Goal: Find specific page/section: Find specific page/section

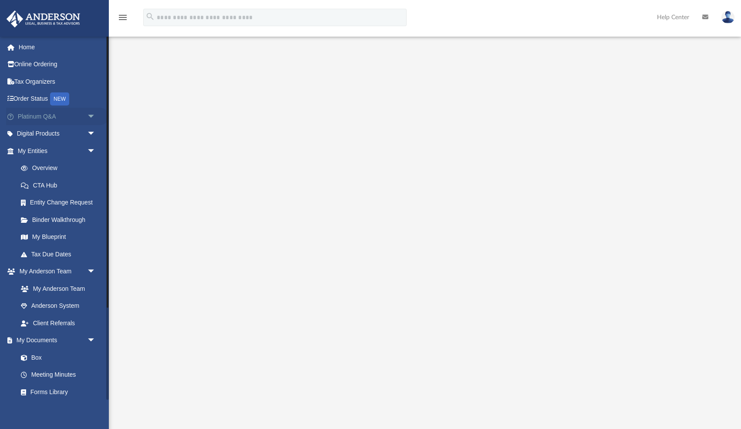
click at [87, 115] on span "arrow_drop_down" at bounding box center [95, 117] width 17 height 18
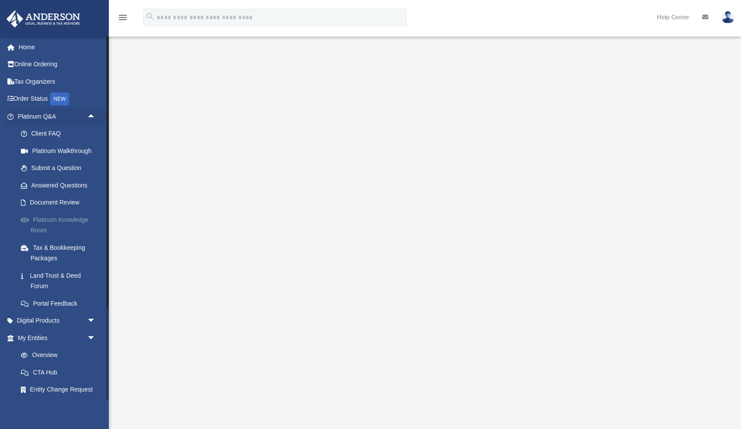
click at [60, 222] on link "Platinum Knowledge Room" at bounding box center [60, 225] width 97 height 28
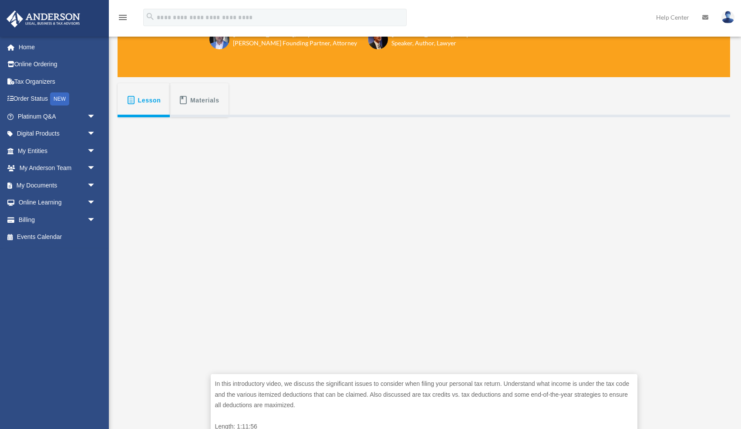
scroll to position [98, 0]
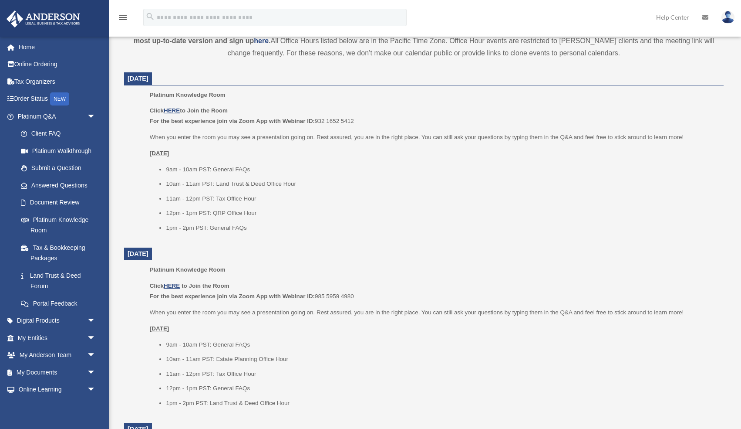
scroll to position [318, 0]
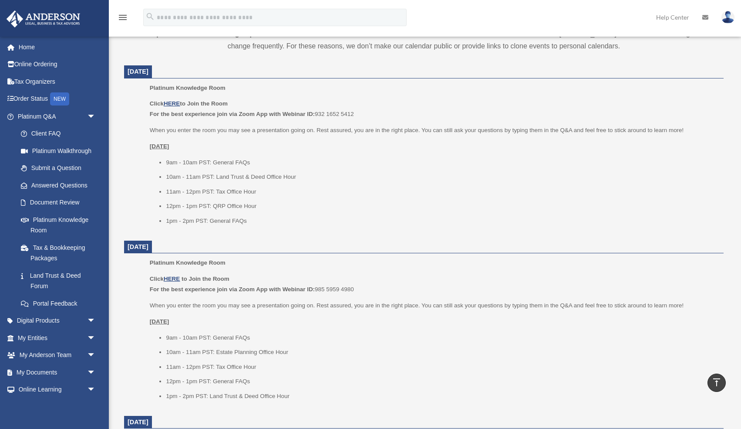
drag, startPoint x: 317, startPoint y: 115, endPoint x: 362, endPoint y: 115, distance: 45.3
click at [362, 115] on p "Click HERE to Join the Room For the best experience join via Zoom App with Webi…" at bounding box center [434, 108] width 568 height 20
copy p "932 1652 5412"
